Goal: Information Seeking & Learning: Learn about a topic

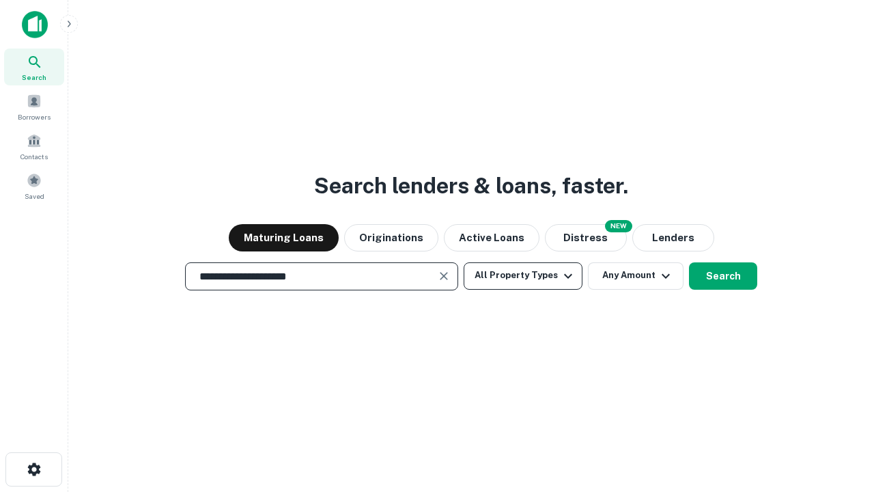
type input "**********"
click at [523, 275] on button "All Property Types" at bounding box center [523, 275] width 119 height 27
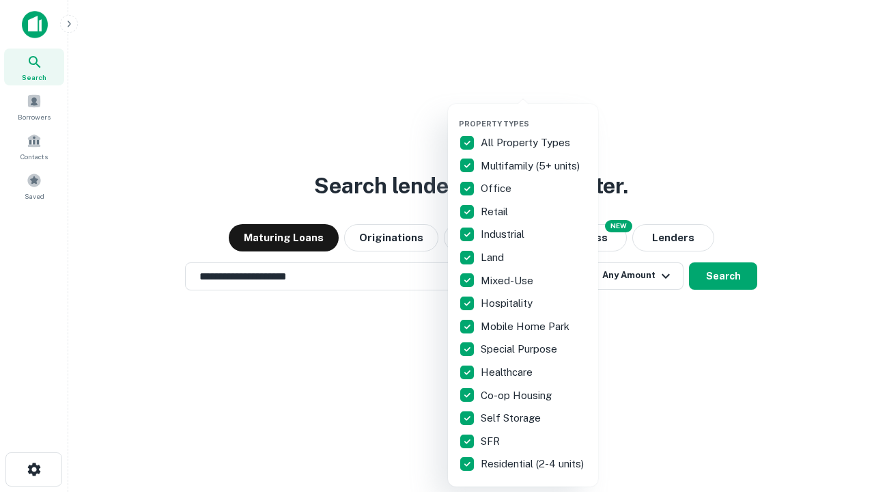
click at [534, 115] on button "button" at bounding box center [534, 115] width 150 height 1
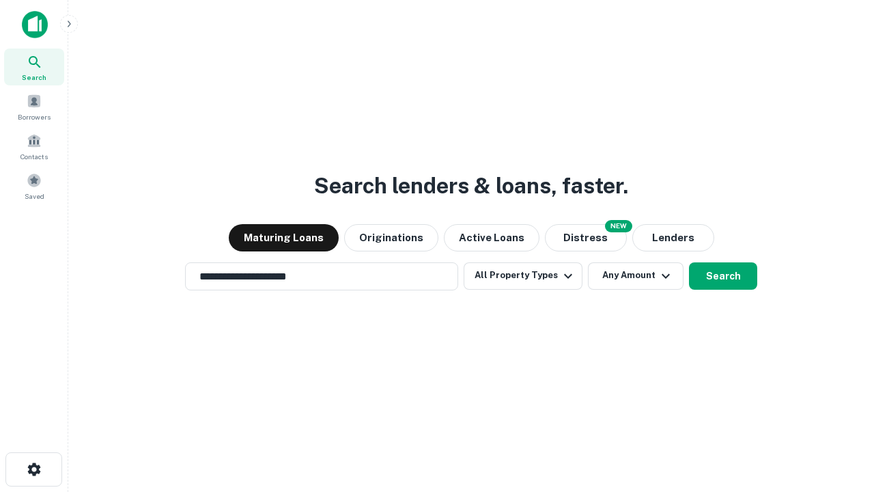
scroll to position [21, 0]
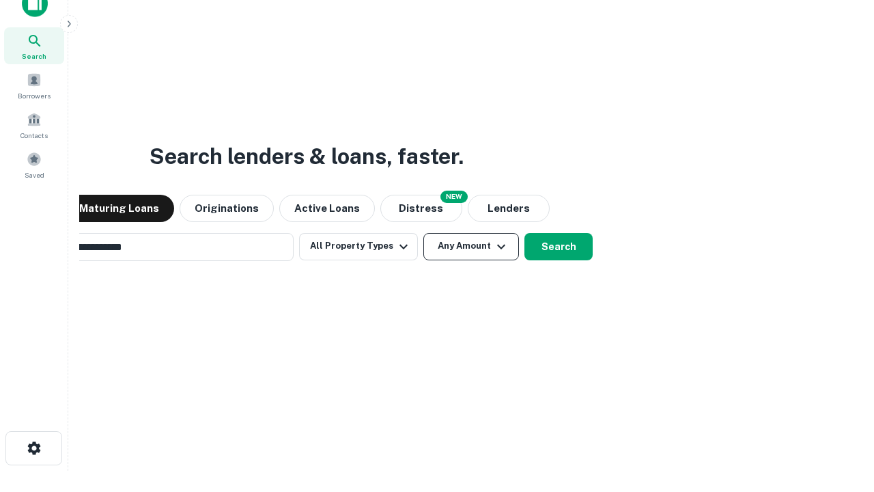
click at [423, 233] on button "Any Amount" at bounding box center [471, 246] width 96 height 27
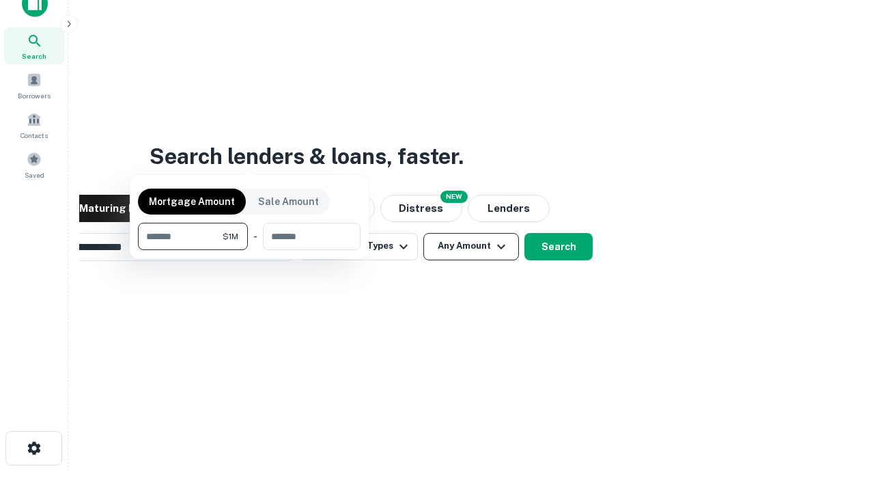
scroll to position [22, 0]
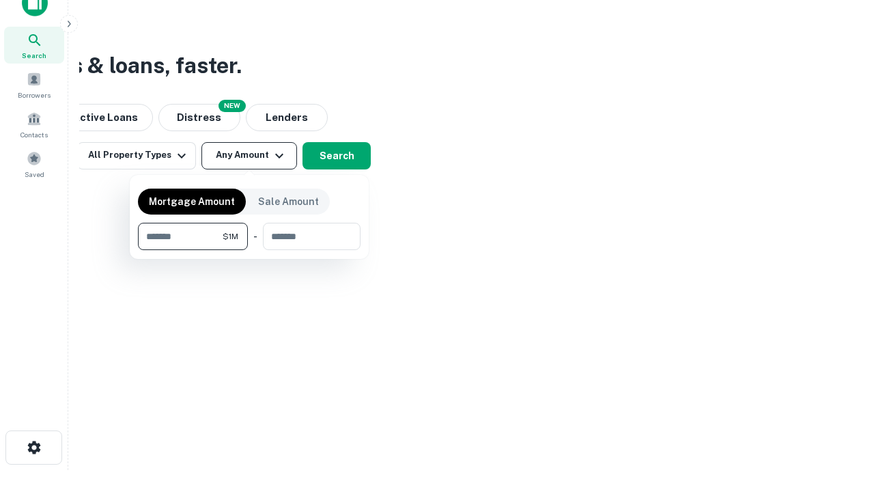
type input "*******"
click at [249, 250] on button "button" at bounding box center [249, 250] width 223 height 1
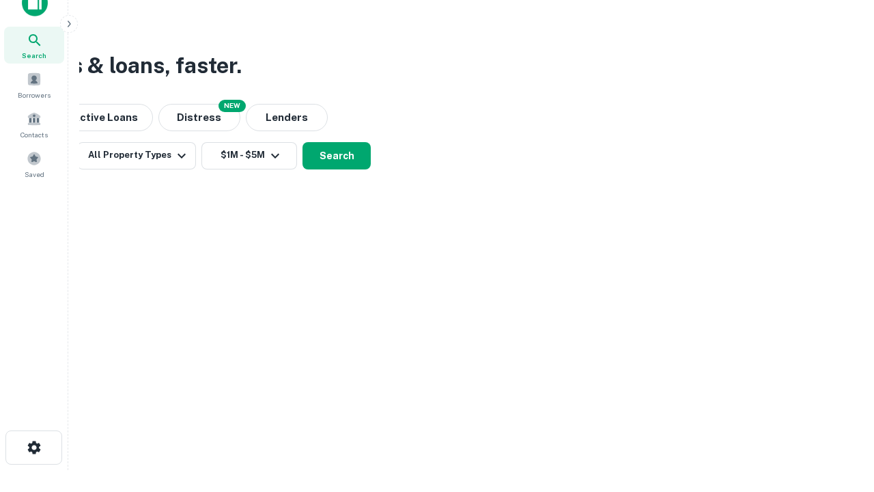
scroll to position [21, 0]
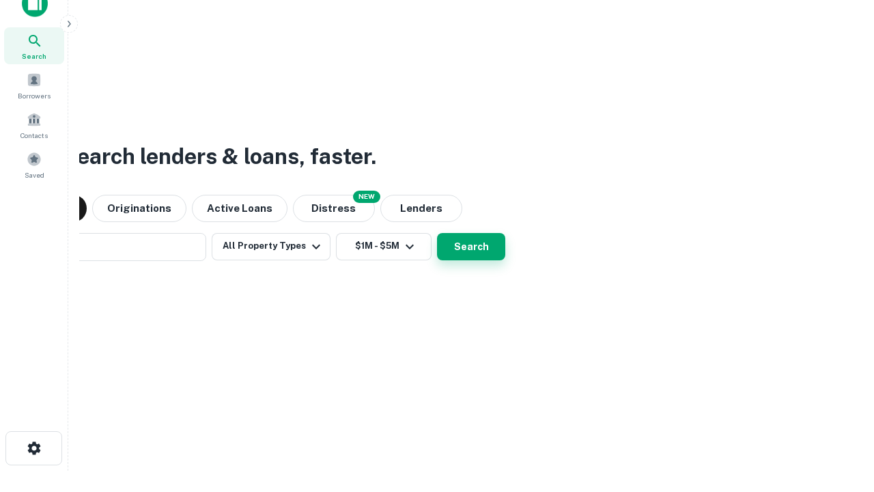
click at [437, 233] on button "Search" at bounding box center [471, 246] width 68 height 27
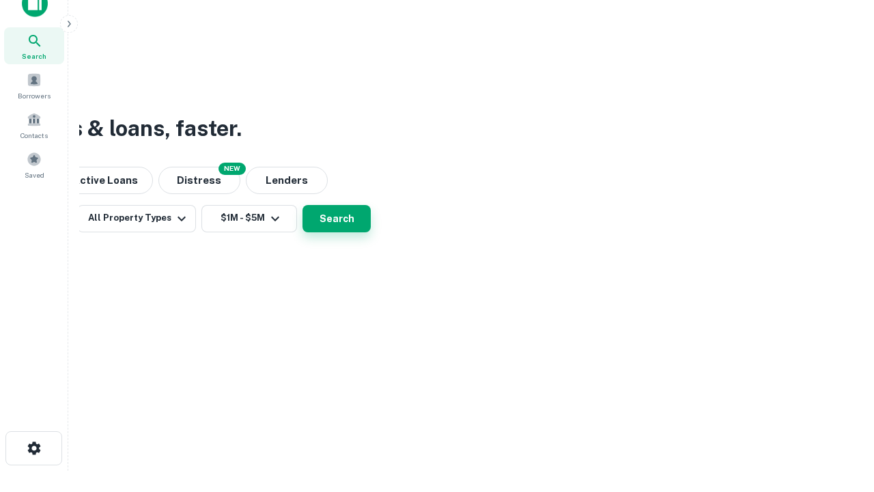
scroll to position [22, 0]
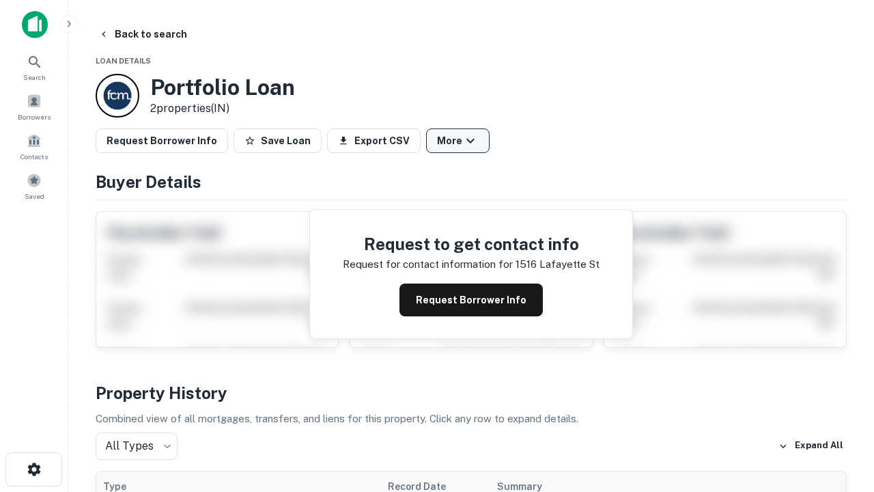
click at [457, 141] on button "More" at bounding box center [457, 140] width 63 height 25
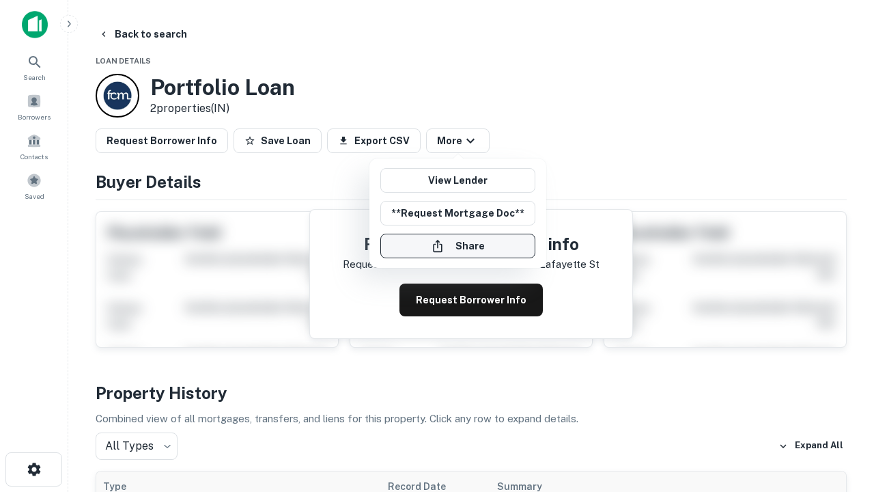
click at [457, 246] on button "Share" at bounding box center [457, 246] width 155 height 25
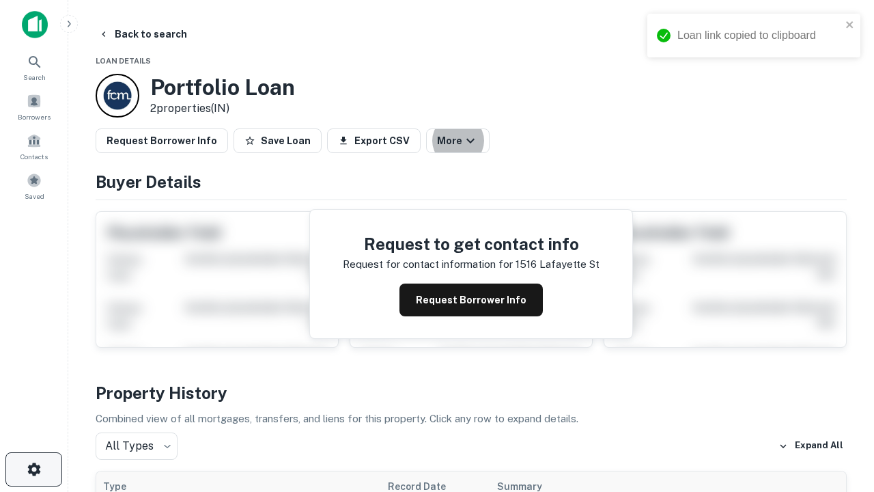
click at [33, 469] on icon "button" at bounding box center [34, 469] width 16 height 16
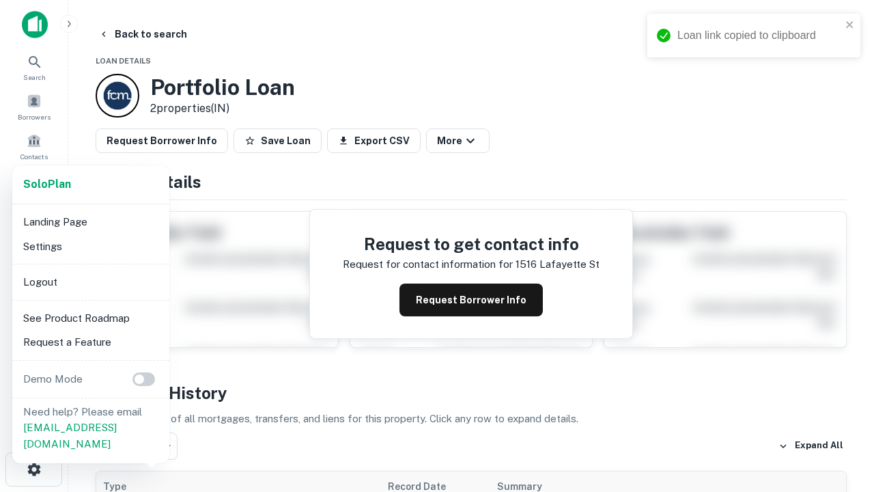
click at [90, 281] on li "Logout" at bounding box center [91, 282] width 146 height 25
